Goal: Find specific page/section: Find specific page/section

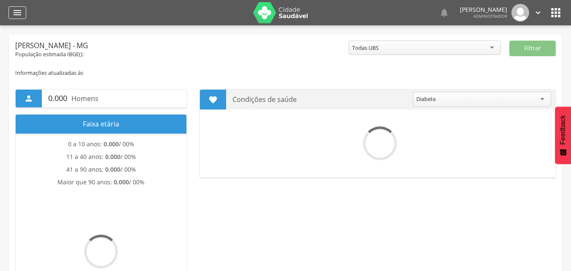
click at [17, 10] on icon "" at bounding box center [17, 13] width 10 height 10
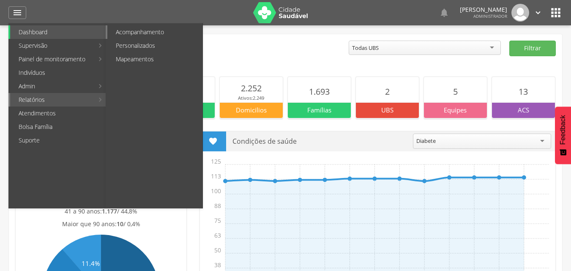
click at [140, 30] on link "Acompanhamento" at bounding box center [154, 32] width 95 height 14
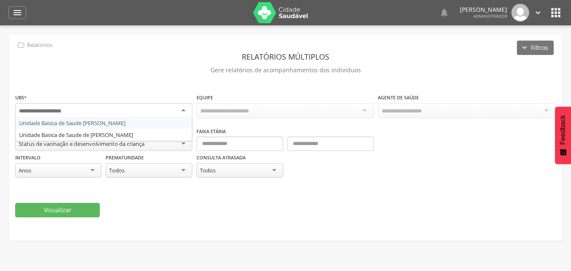
click at [184, 109] on div at bounding box center [103, 110] width 177 height 15
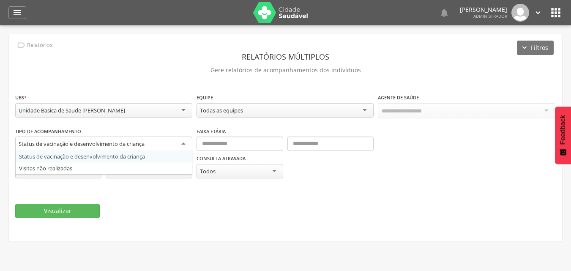
click at [191, 143] on div "Status de vacinação e desenvolvimento da criança" at bounding box center [103, 144] width 177 height 15
click at [322, 243] on div " Supervisão  Distritos  Ubs adicionar ubs  Coordenador: - [PERSON_NAME] / M…" at bounding box center [285, 160] width 571 height 271
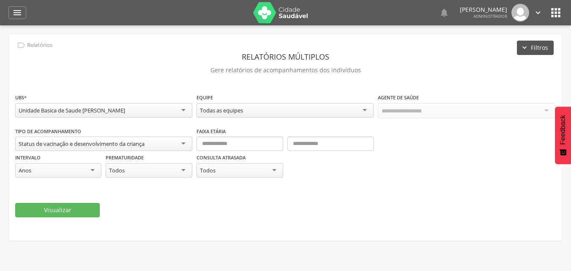
click at [536, 53] on button "Filtros" at bounding box center [535, 48] width 37 height 14
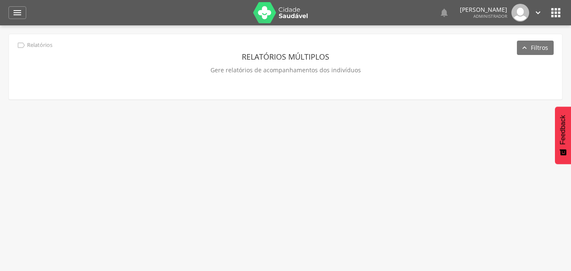
click at [556, 11] on icon "" at bounding box center [556, 13] width 14 height 14
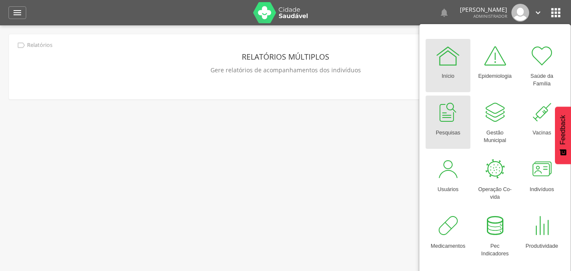
click at [457, 119] on div at bounding box center [448, 112] width 25 height 25
